Goal: Task Accomplishment & Management: Manage account settings

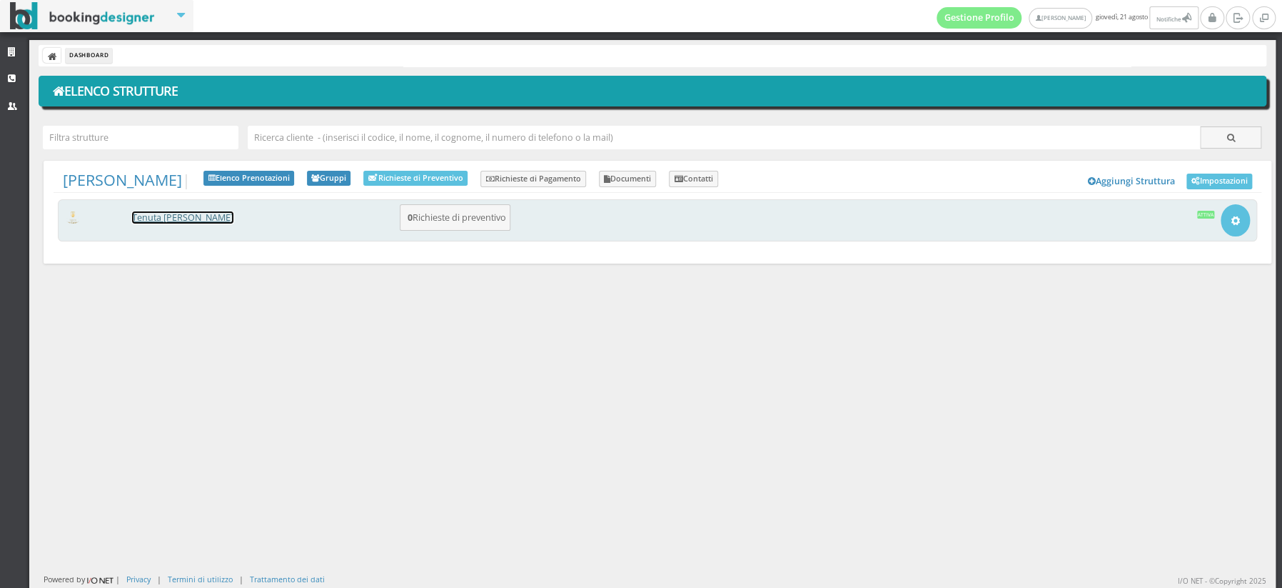
click at [201, 216] on link "Tenuta [PERSON_NAME]" at bounding box center [182, 217] width 101 height 12
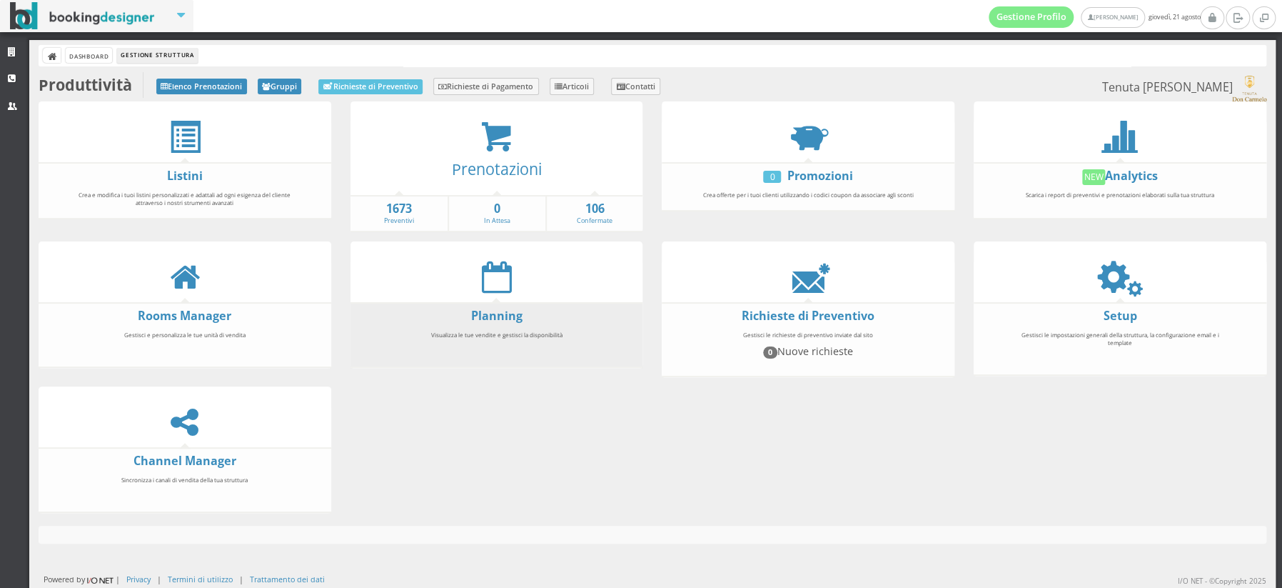
click at [495, 302] on li "Planning Visualizza le tue vendite e gestisci la disponibilità" at bounding box center [497, 335] width 293 height 66
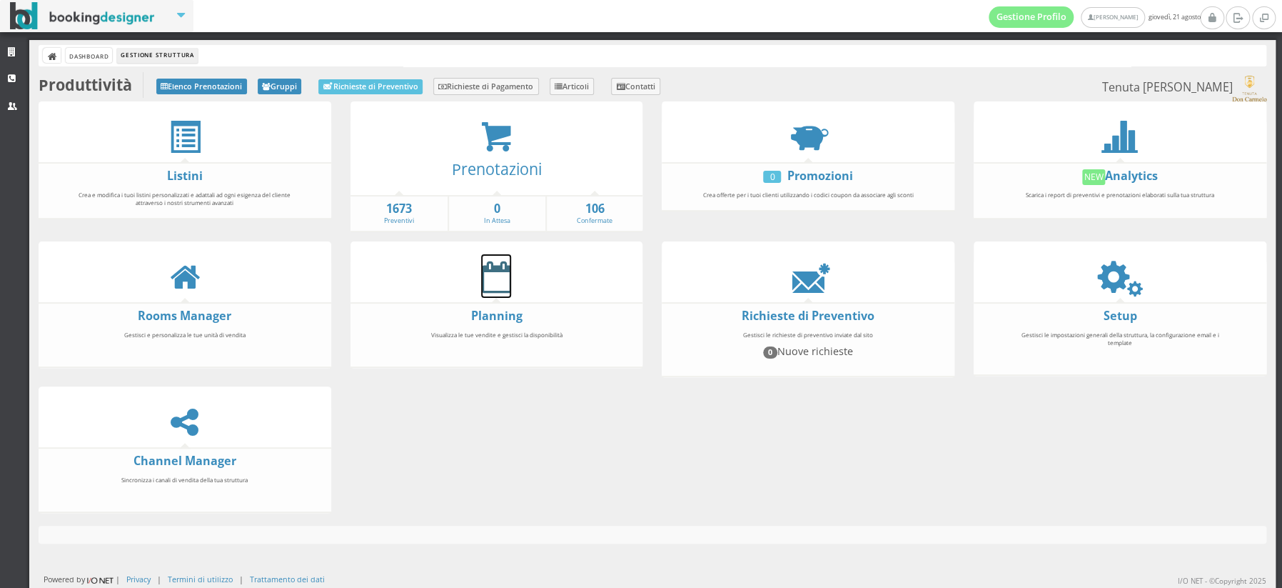
click at [506, 273] on icon at bounding box center [496, 277] width 30 height 32
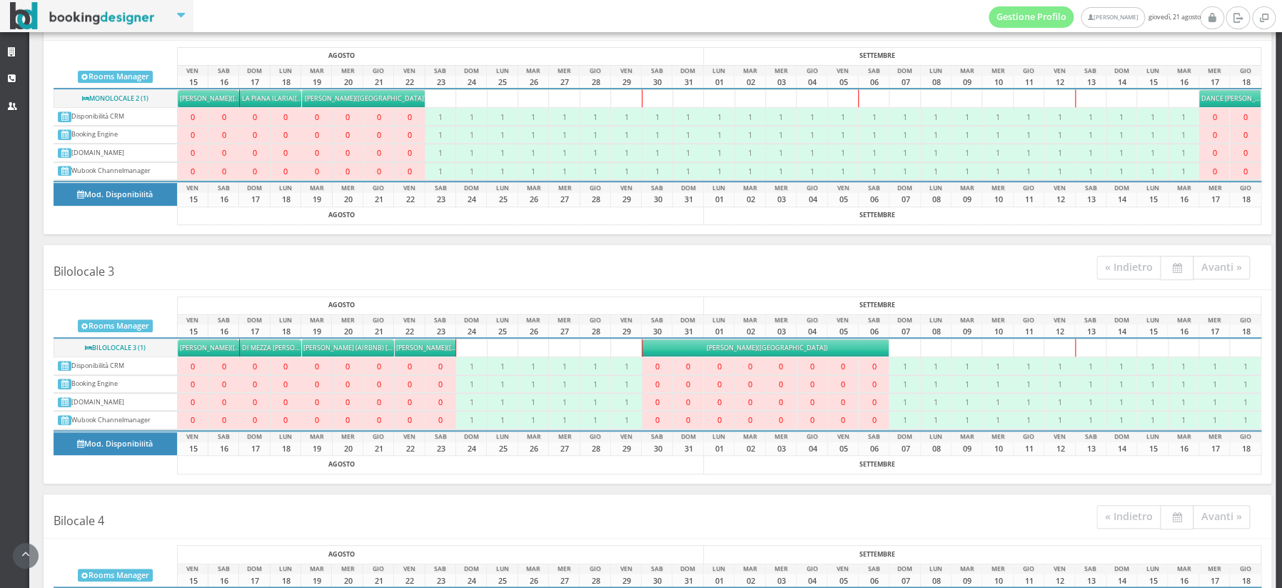
scroll to position [317, 0]
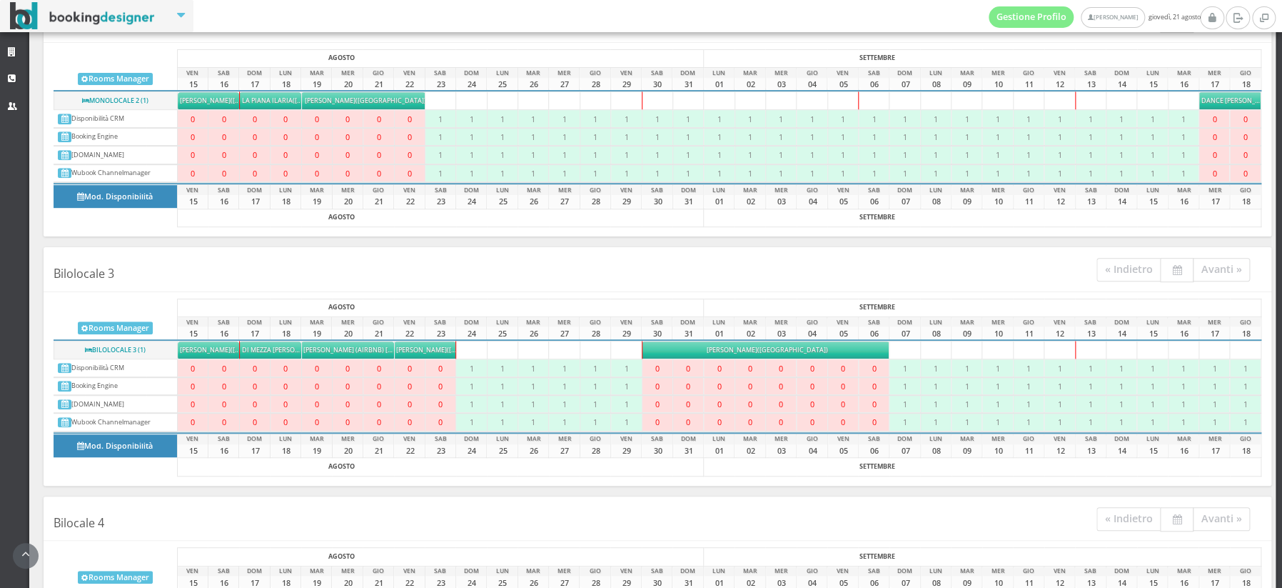
click at [341, 253] on h4 "Bilolocale 3 « Indietro Avanti »" at bounding box center [658, 272] width 1228 height 39
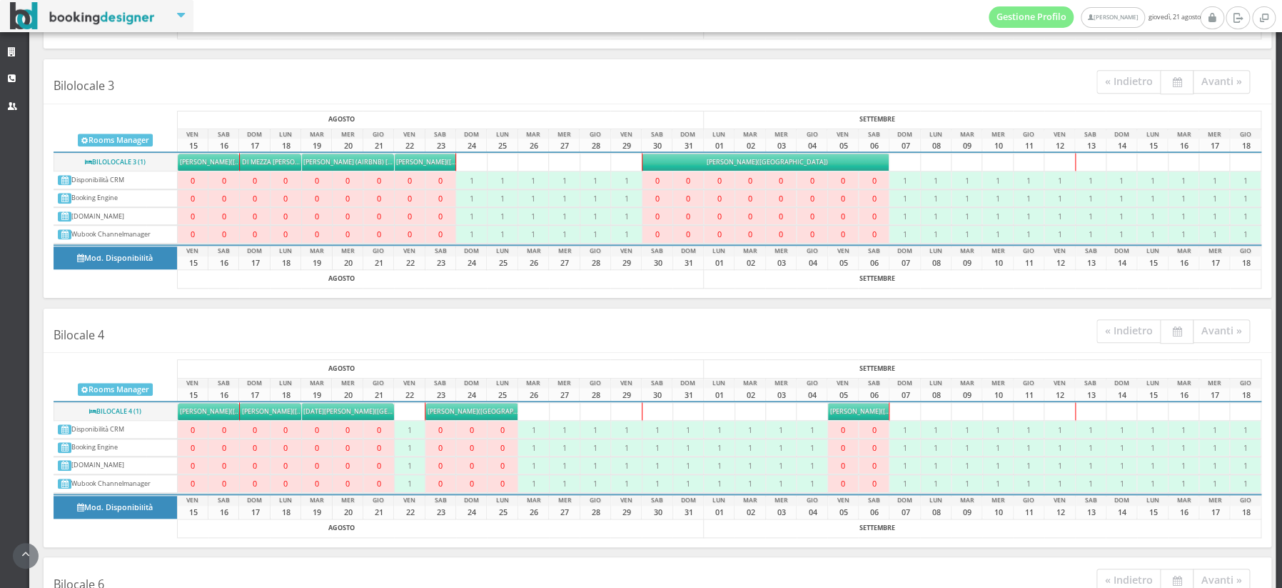
scroll to position [596, 0]
